Goal: Transaction & Acquisition: Subscribe to service/newsletter

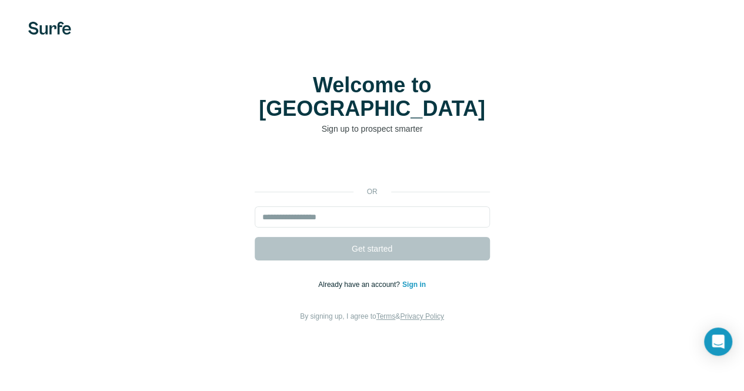
scroll to position [8, 0]
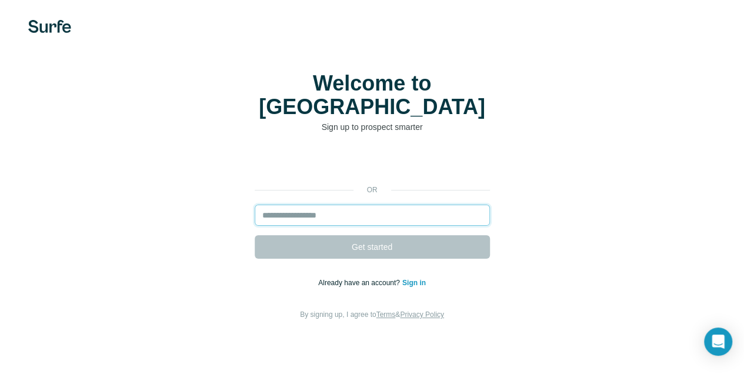
click at [255, 205] on input "email" at bounding box center [372, 215] width 235 height 21
click at [275, 205] on input "email" at bounding box center [372, 215] width 235 height 21
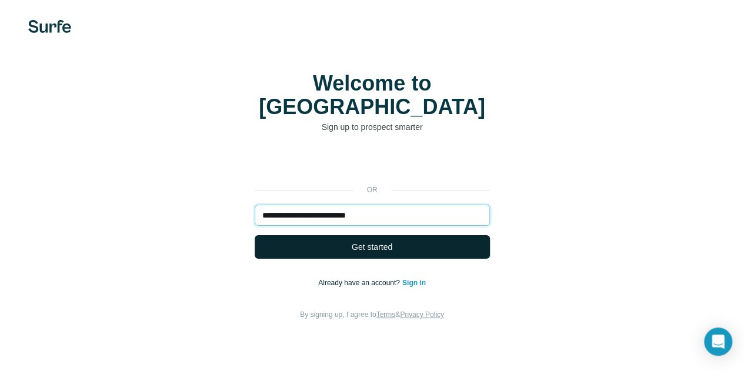
type input "**********"
click at [255, 235] on button "Get started" at bounding box center [372, 247] width 235 height 24
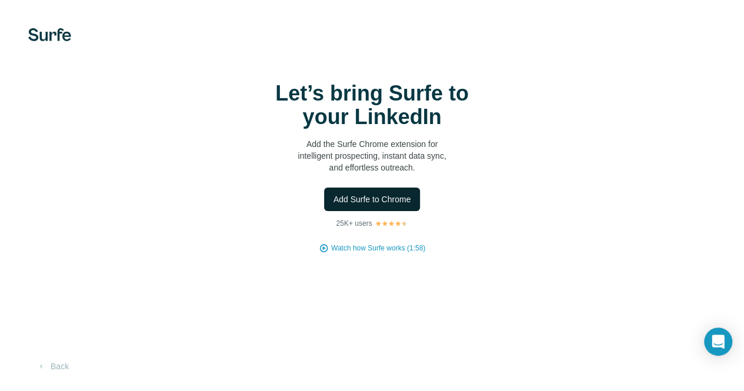
click at [334, 205] on span "Add Surfe to Chrome" at bounding box center [373, 200] width 78 height 12
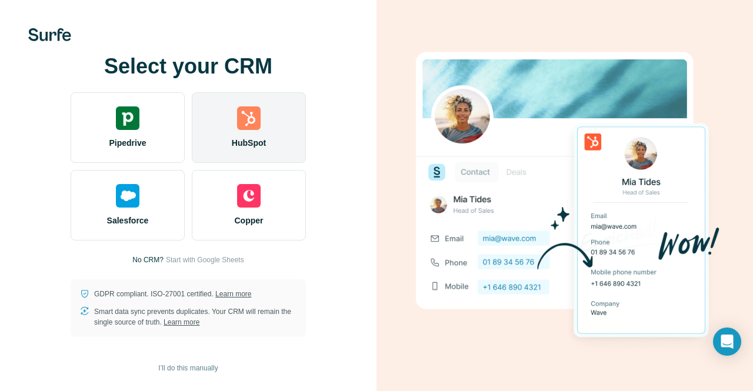
click at [271, 126] on div "HubSpot" at bounding box center [249, 127] width 114 height 71
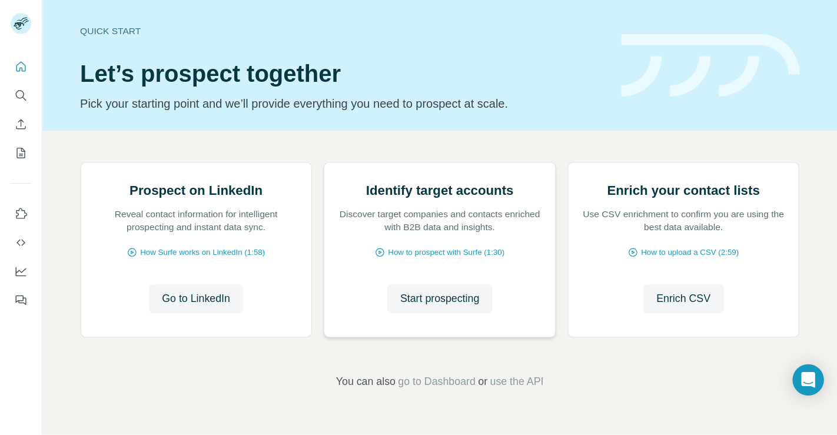
scroll to position [59, 0]
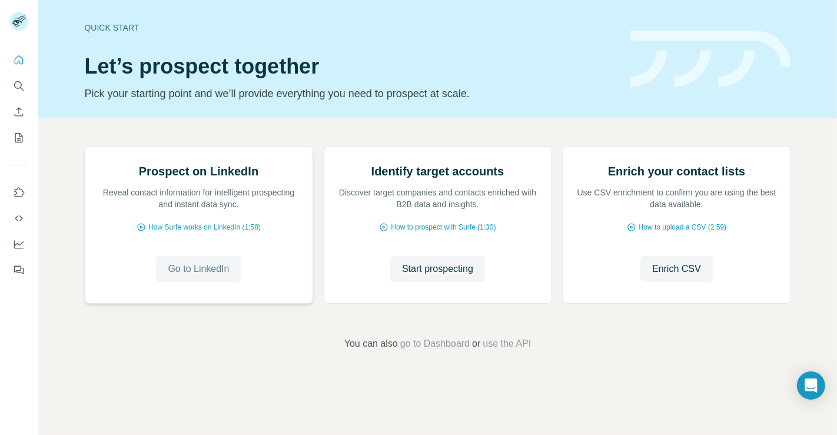
click at [192, 276] on span "Go to LinkedIn" at bounding box center [198, 269] width 61 height 14
